Goal: Information Seeking & Learning: Learn about a topic

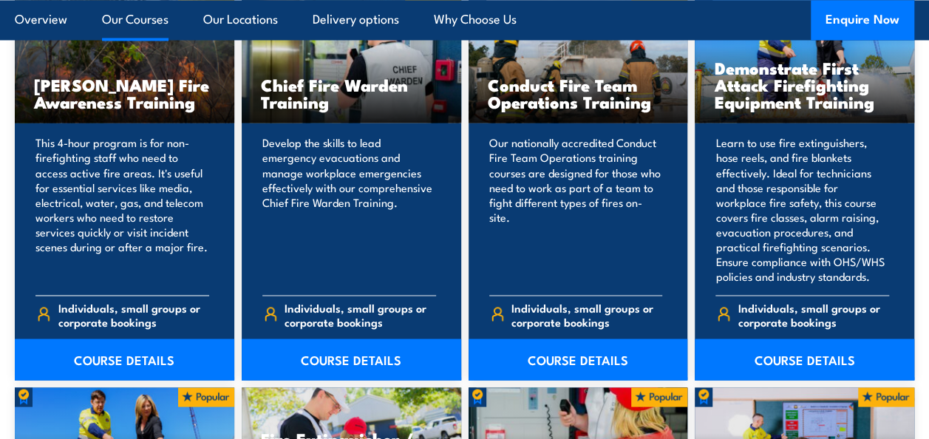
scroll to position [1256, 0]
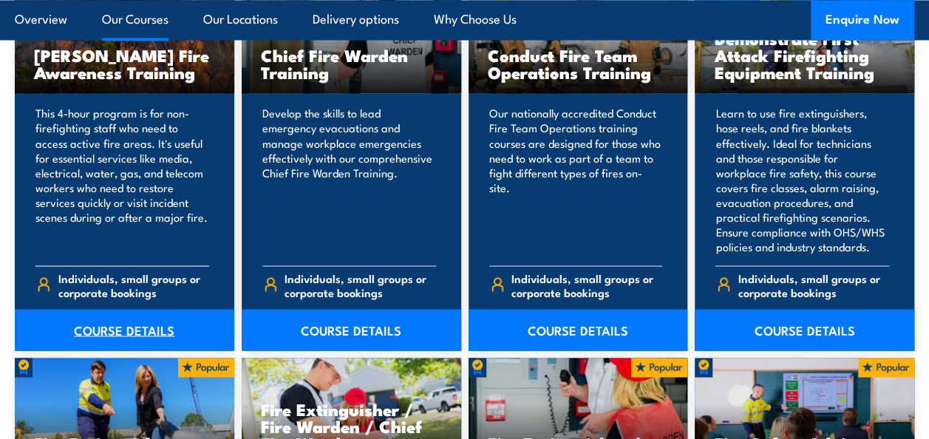
click at [136, 331] on link "COURSE DETAILS" at bounding box center [124, 329] width 219 height 41
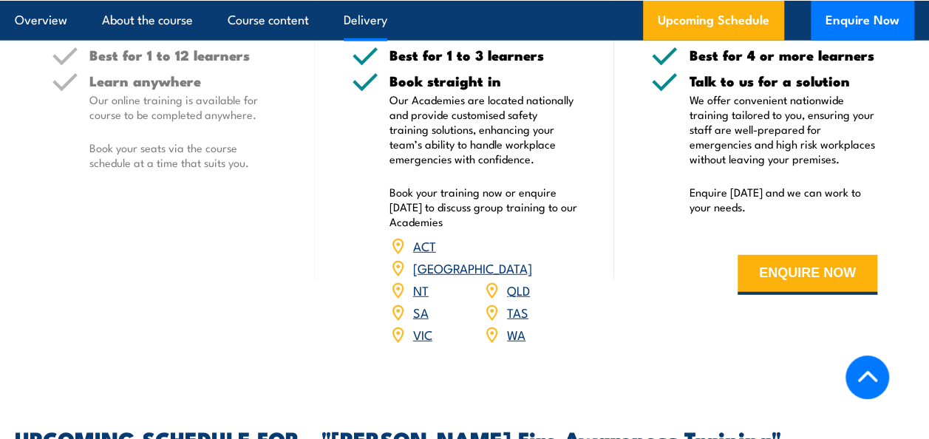
scroll to position [1921, 0]
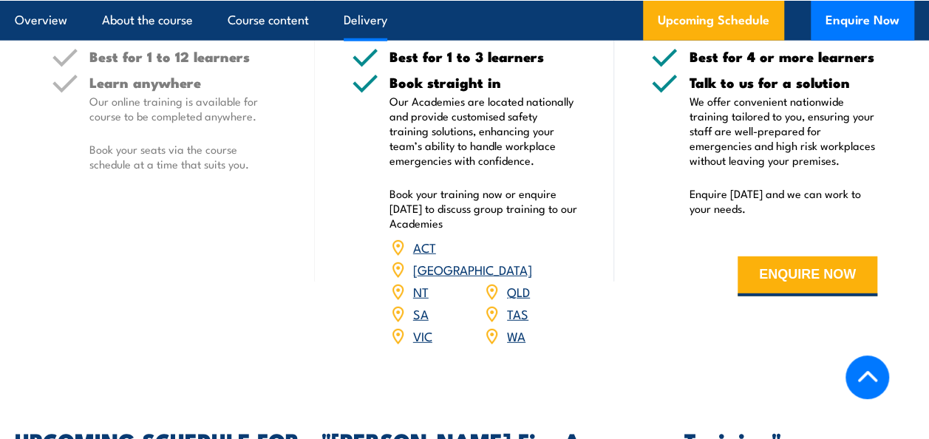
click at [517, 295] on link "QLD" at bounding box center [518, 291] width 23 height 18
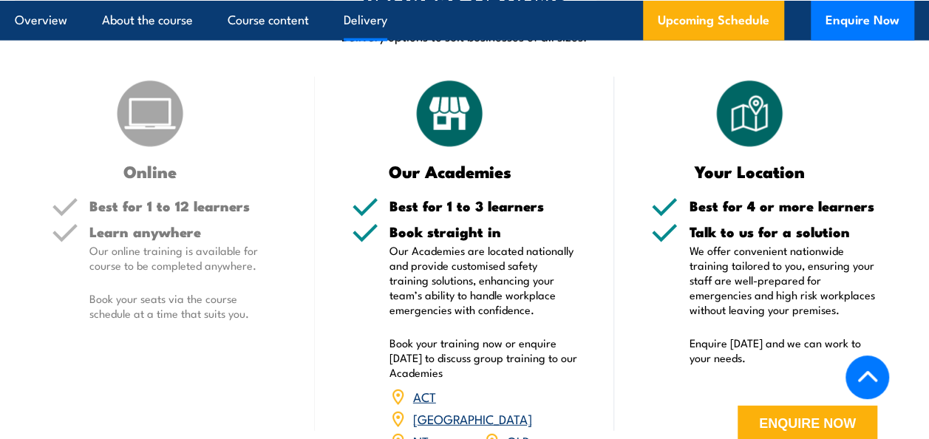
scroll to position [1619, 0]
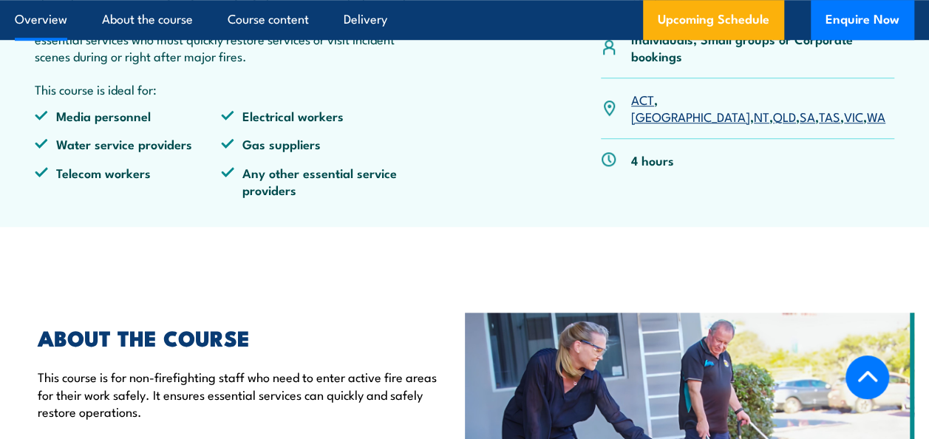
scroll to position [517, 0]
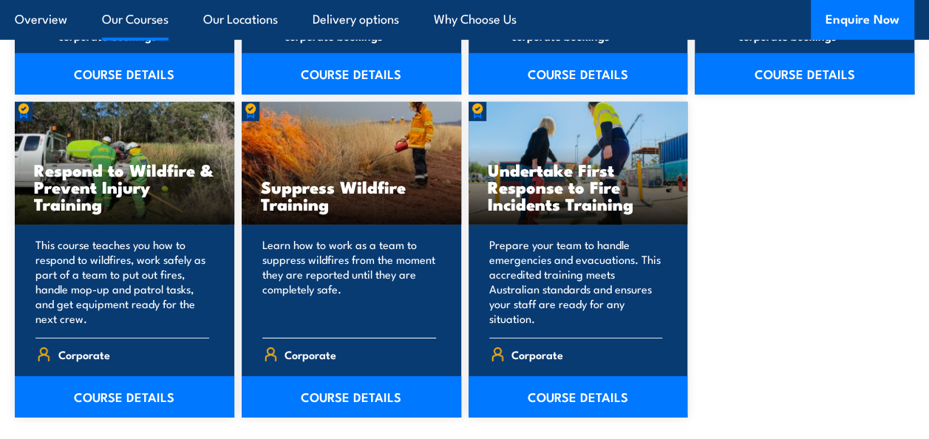
scroll to position [2290, 0]
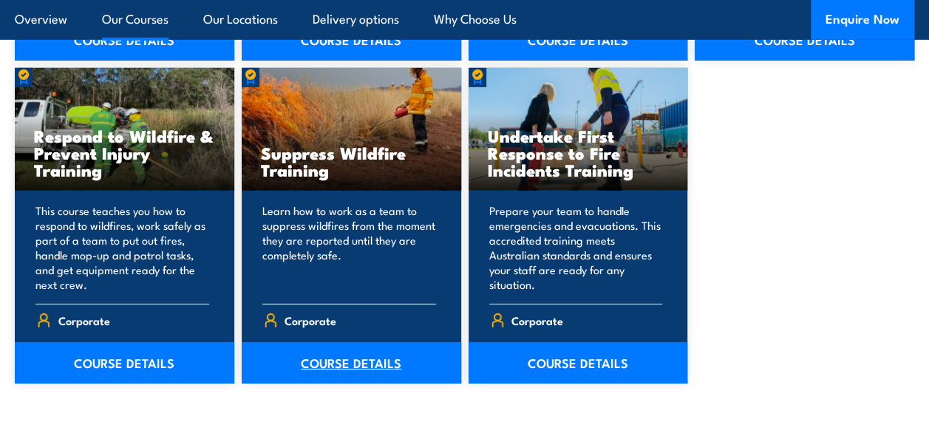
click at [310, 346] on link "COURSE DETAILS" at bounding box center [351, 362] width 219 height 41
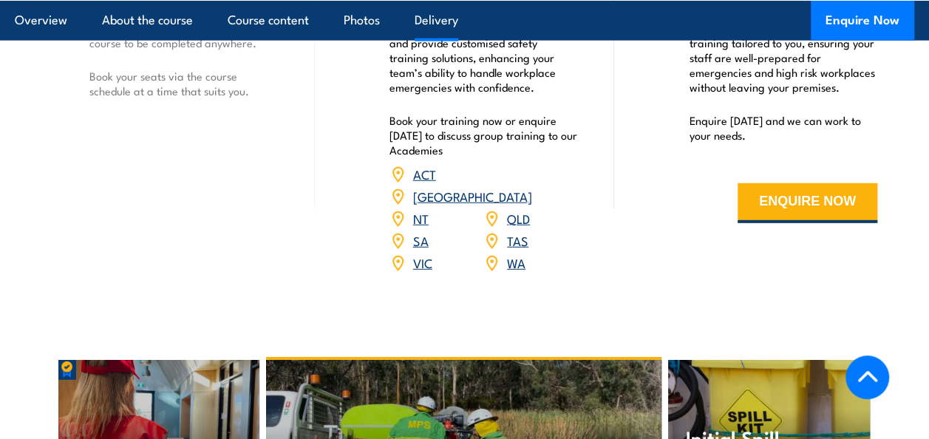
scroll to position [1921, 0]
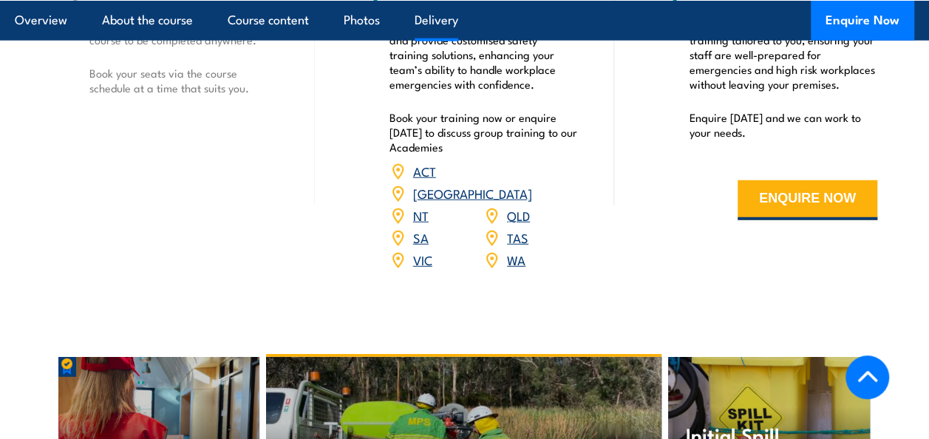
click at [516, 206] on link "QLD" at bounding box center [518, 215] width 23 height 18
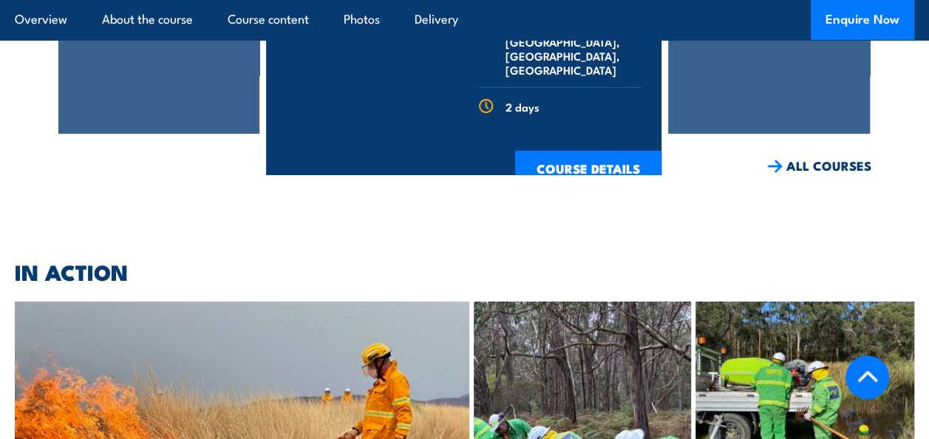
scroll to position [2496, 0]
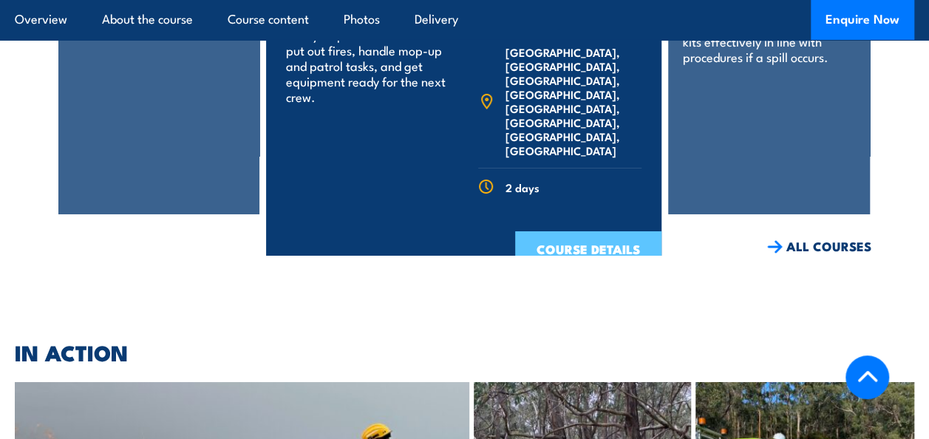
click at [567, 231] on link "COURSE DETAILS" at bounding box center [588, 250] width 146 height 38
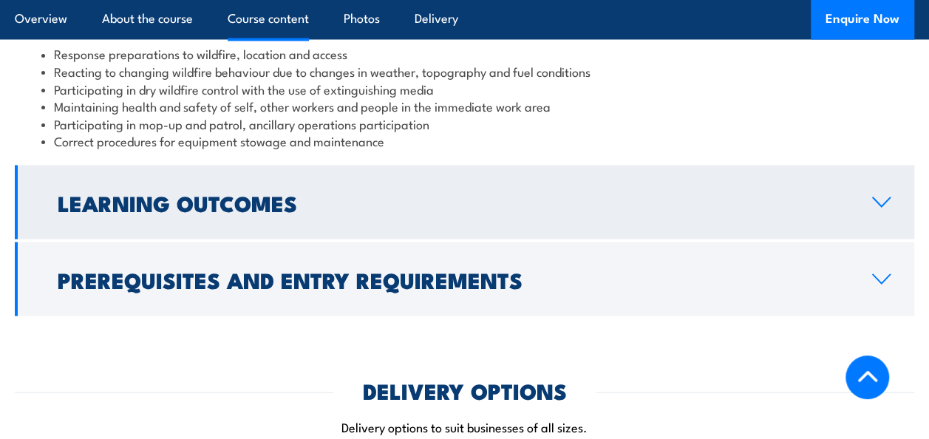
scroll to position [1404, 0]
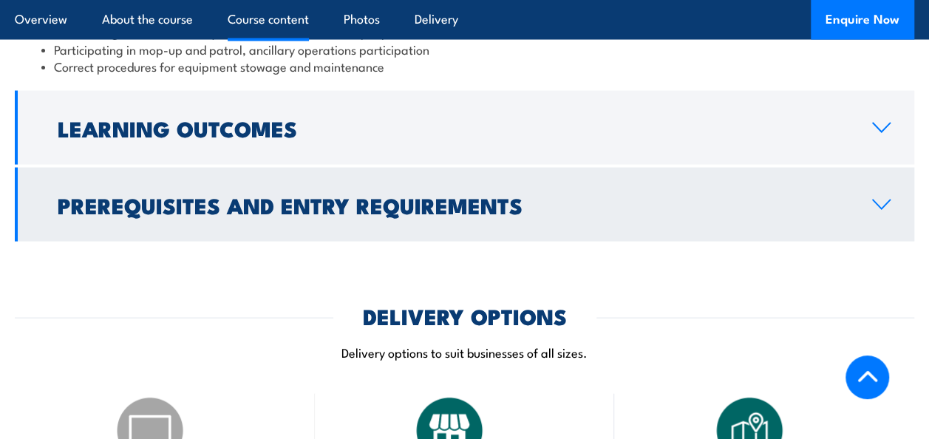
click at [873, 205] on icon at bounding box center [881, 205] width 20 height 12
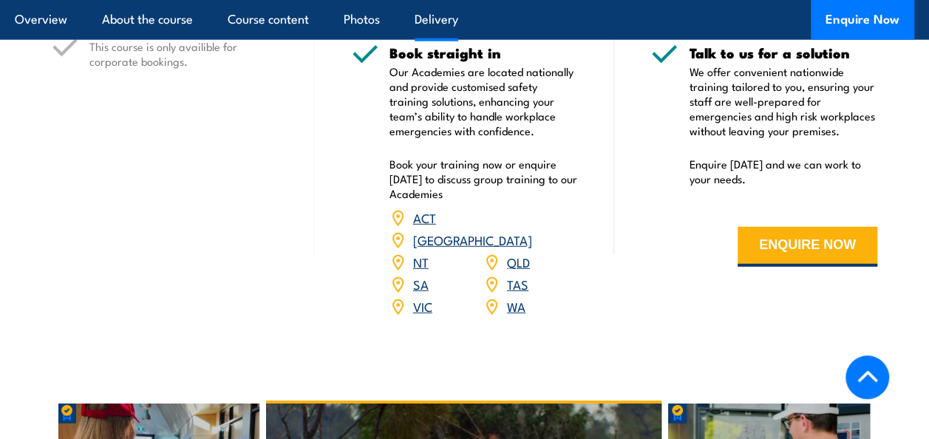
scroll to position [2037, 0]
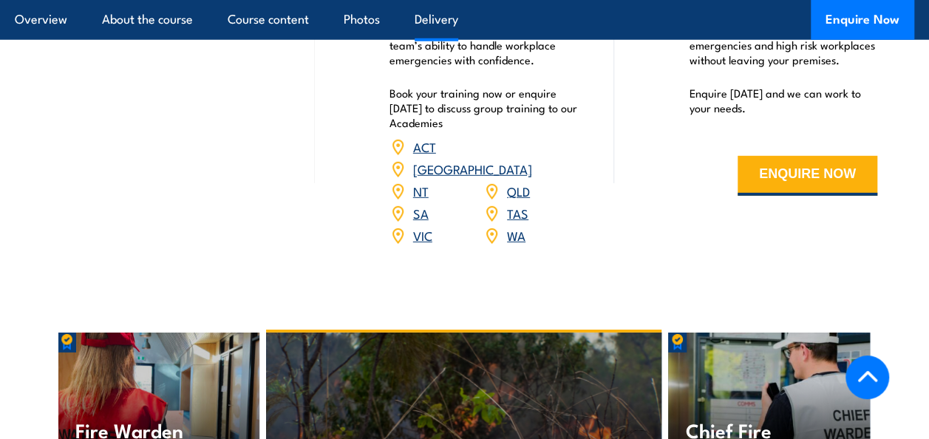
click at [510, 182] on link "QLD" at bounding box center [518, 191] width 23 height 18
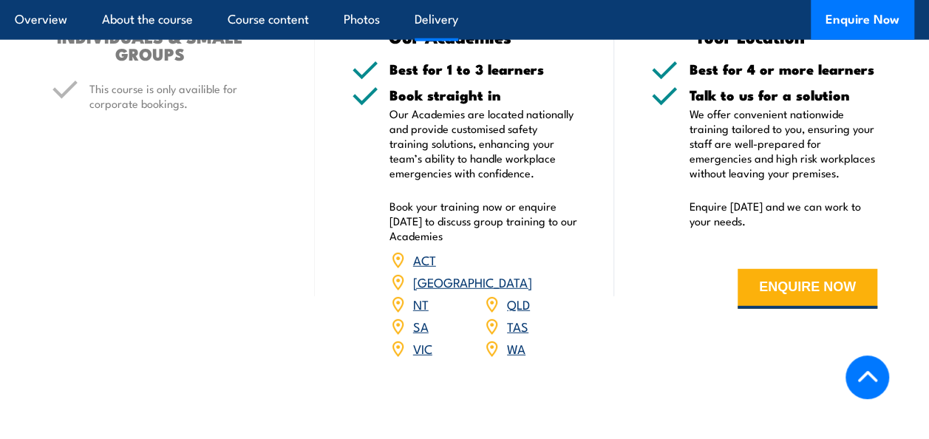
scroll to position [1853, 0]
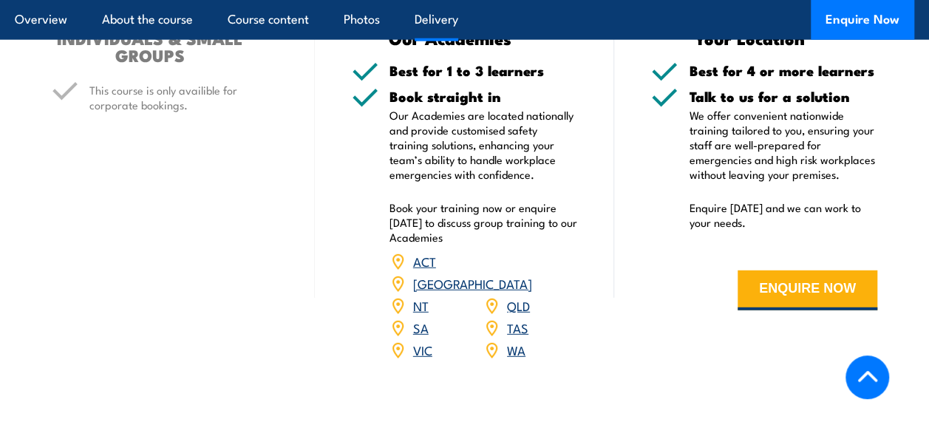
click at [492, 298] on img at bounding box center [491, 306] width 16 height 16
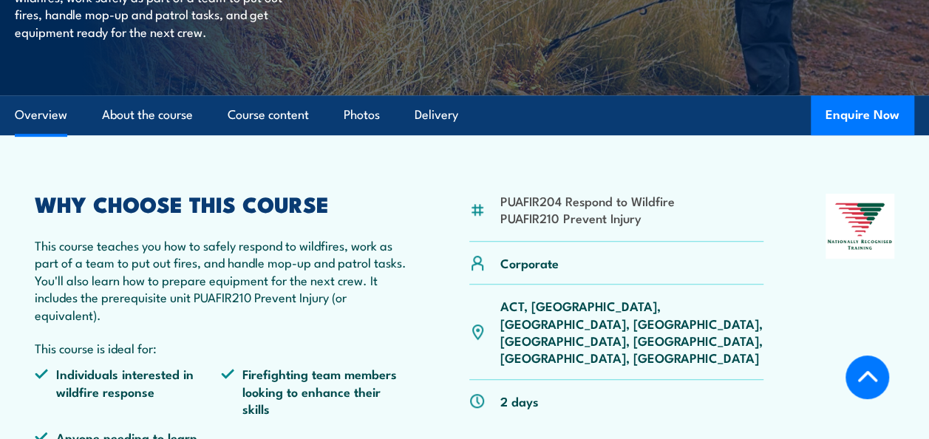
scroll to position [369, 0]
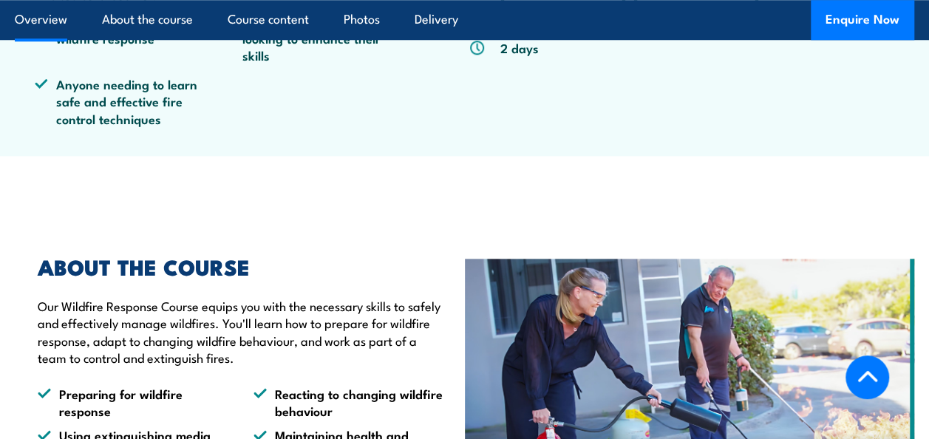
scroll to position [634, 0]
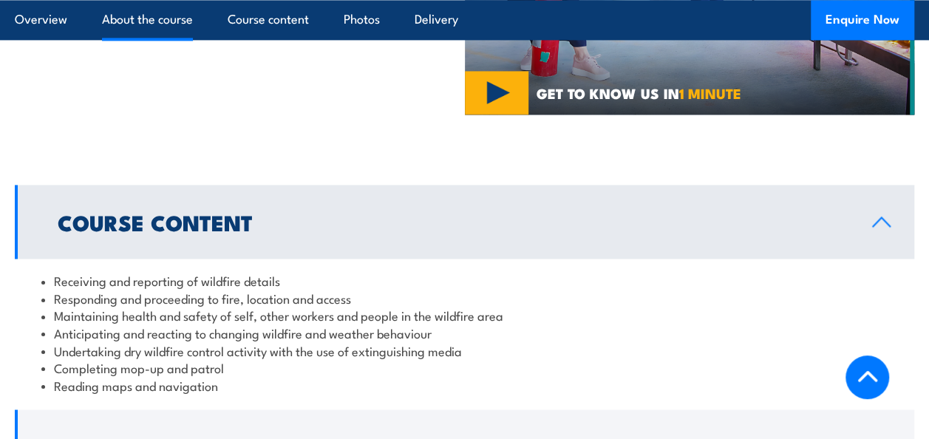
scroll to position [871, 0]
